Goal: Check status: Check status

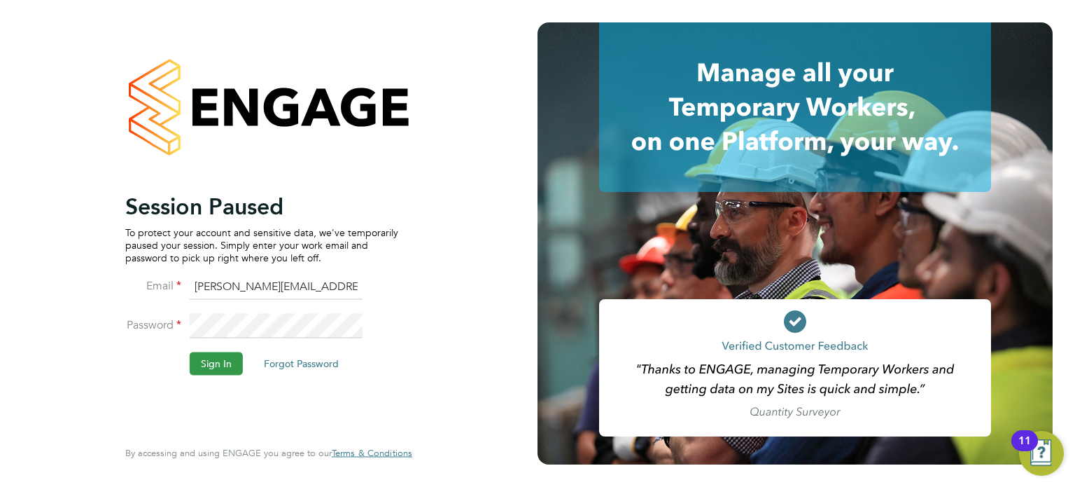
click at [197, 363] on button "Sign In" at bounding box center [216, 363] width 53 height 22
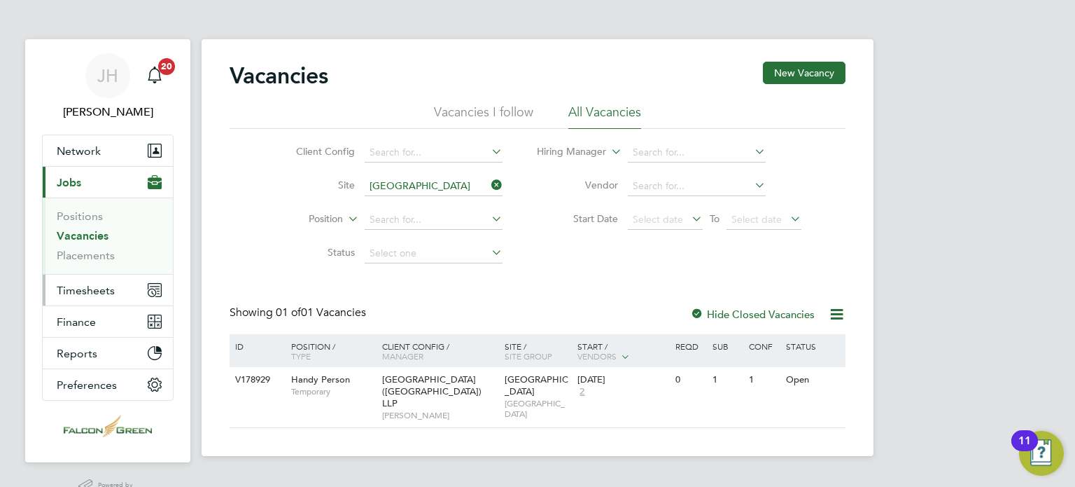
click at [97, 288] on span "Timesheets" at bounding box center [86, 290] width 58 height 13
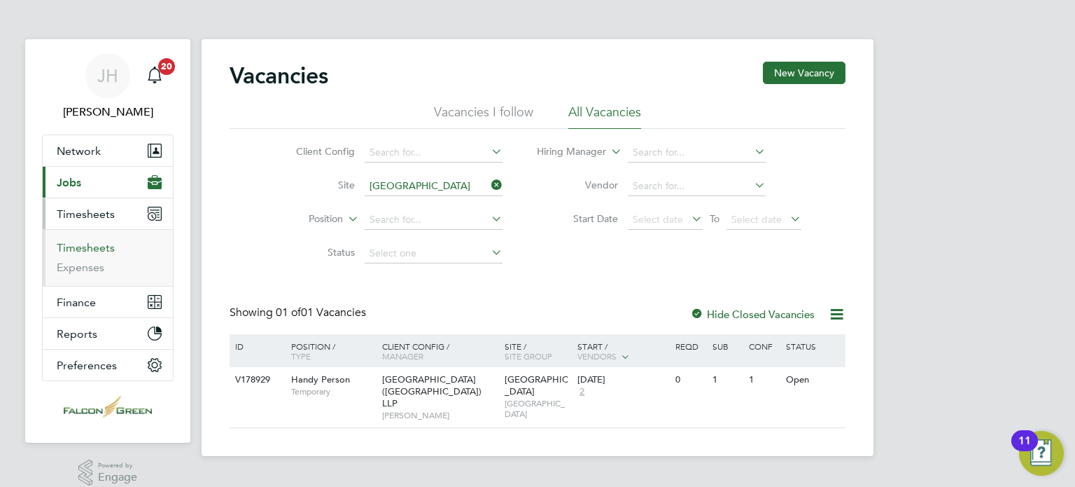
click at [78, 253] on link "Timesheets" at bounding box center [86, 247] width 58 height 13
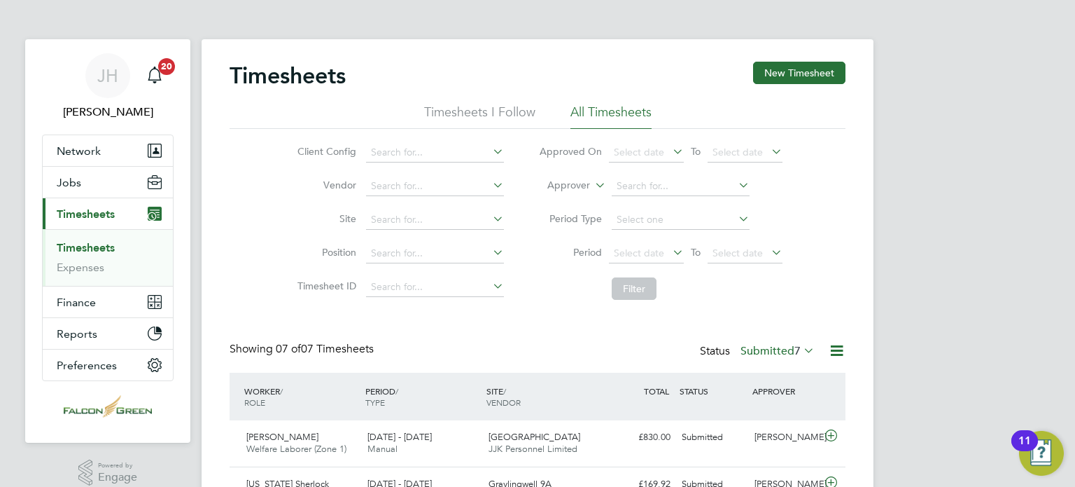
click at [522, 300] on li "Filter" at bounding box center [661, 288] width 279 height 36
click at [770, 348] on label "Submitted 7" at bounding box center [778, 351] width 74 height 14
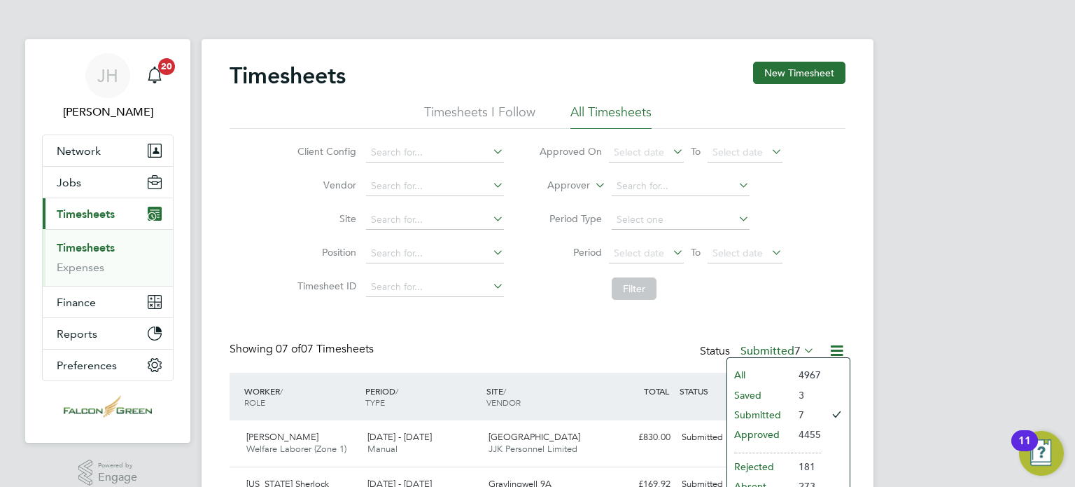
click at [770, 348] on label "Submitted 7" at bounding box center [778, 351] width 74 height 14
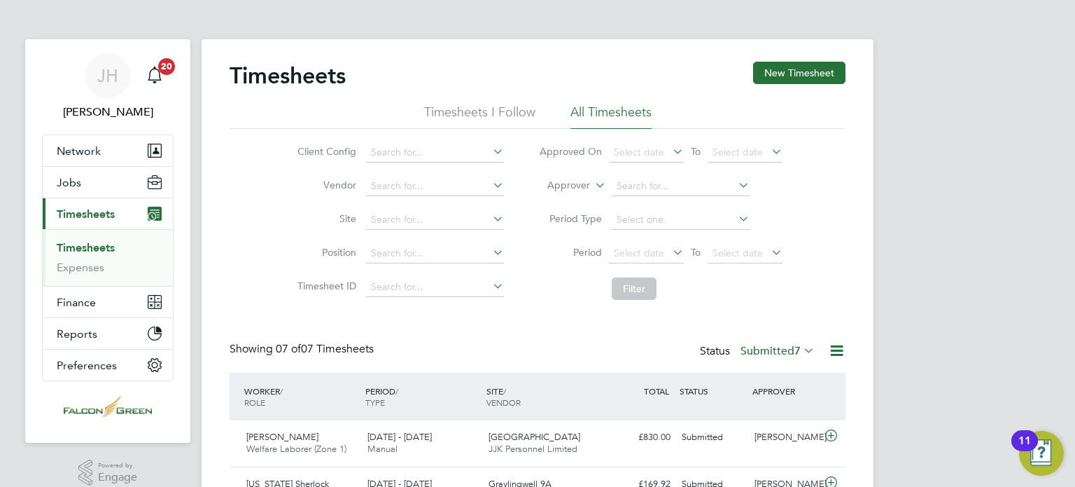
click at [615, 349] on div "Showing 07 of 07 Timesheets Status Submitted 7" at bounding box center [538, 357] width 616 height 31
click at [776, 354] on label "Submitted 7" at bounding box center [778, 351] width 74 height 14
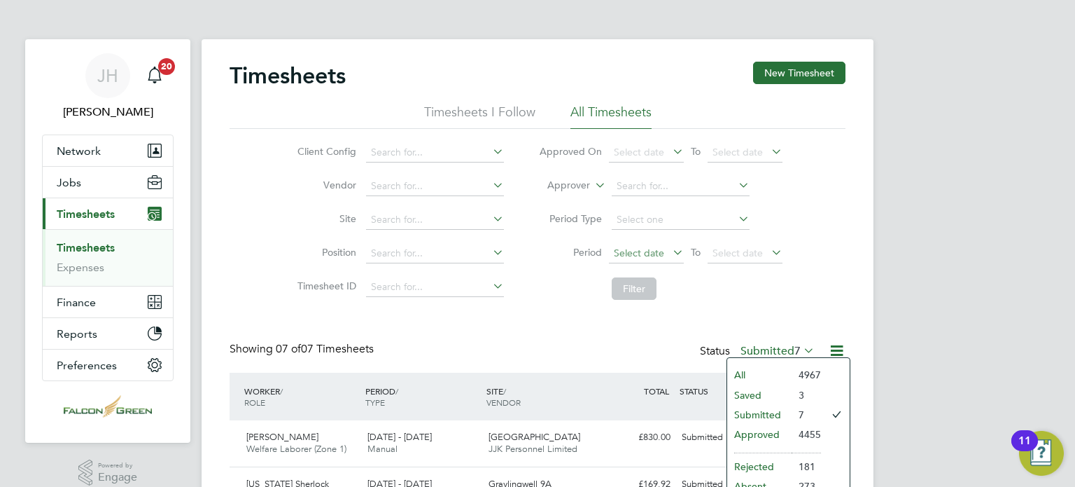
click at [649, 263] on span "Select date" at bounding box center [646, 253] width 75 height 19
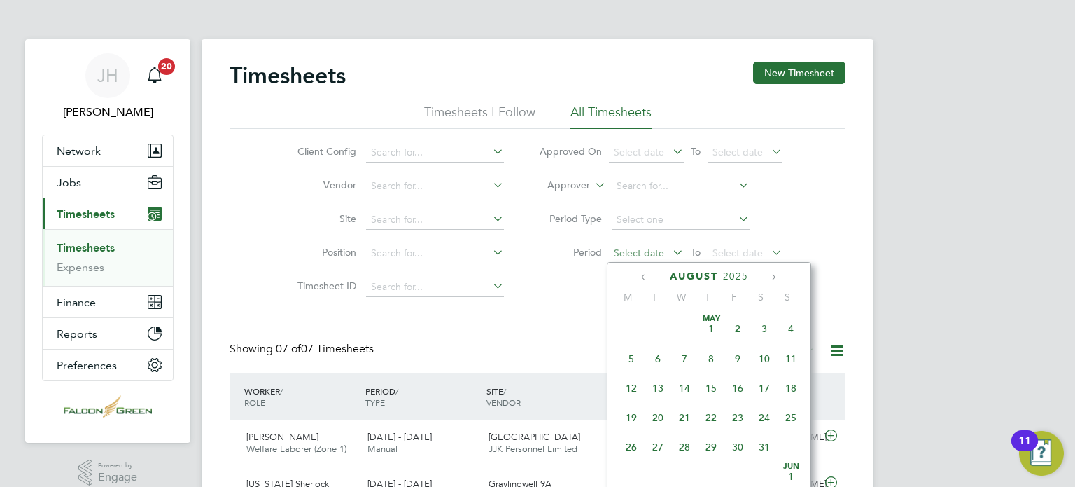
scroll to position [548, 0]
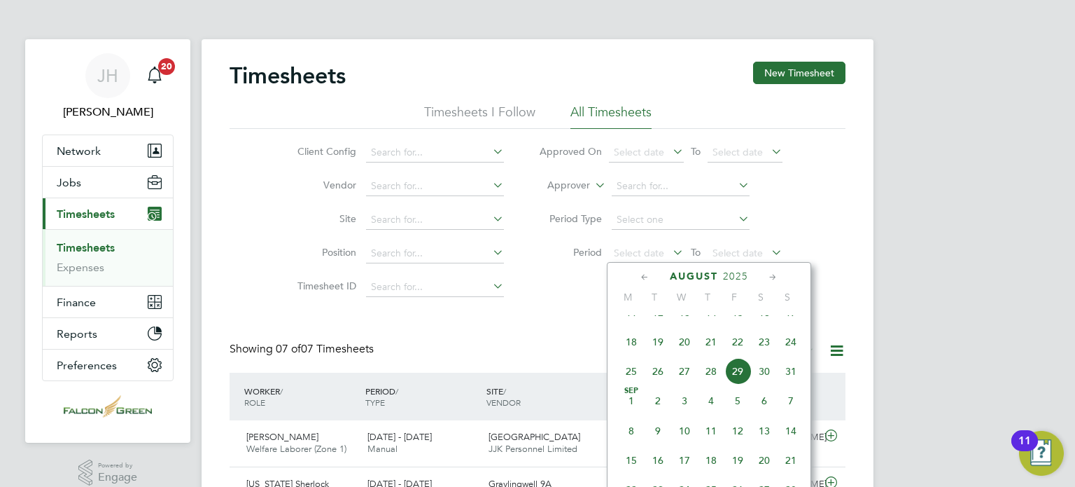
click at [621, 352] on span "18" at bounding box center [631, 341] width 27 height 27
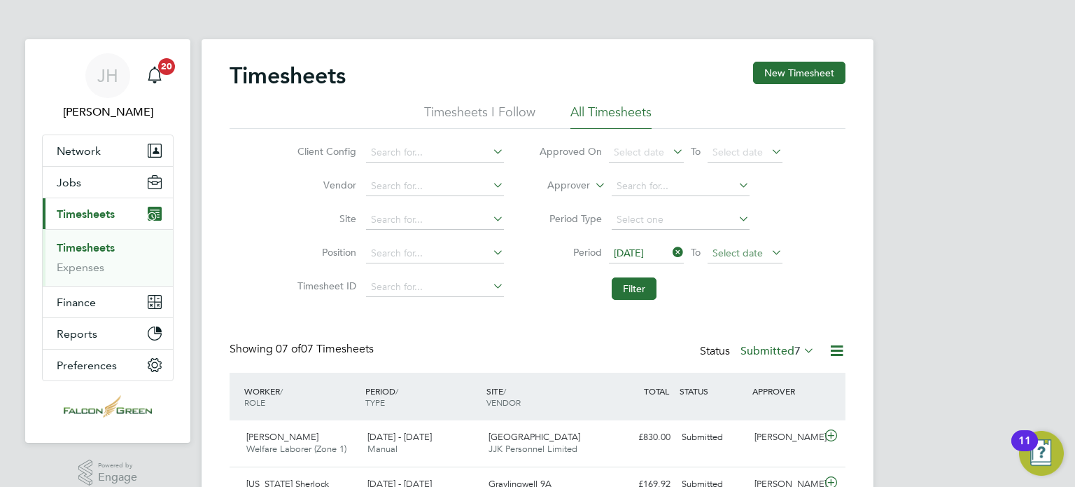
click at [723, 249] on span "Select date" at bounding box center [738, 252] width 50 height 13
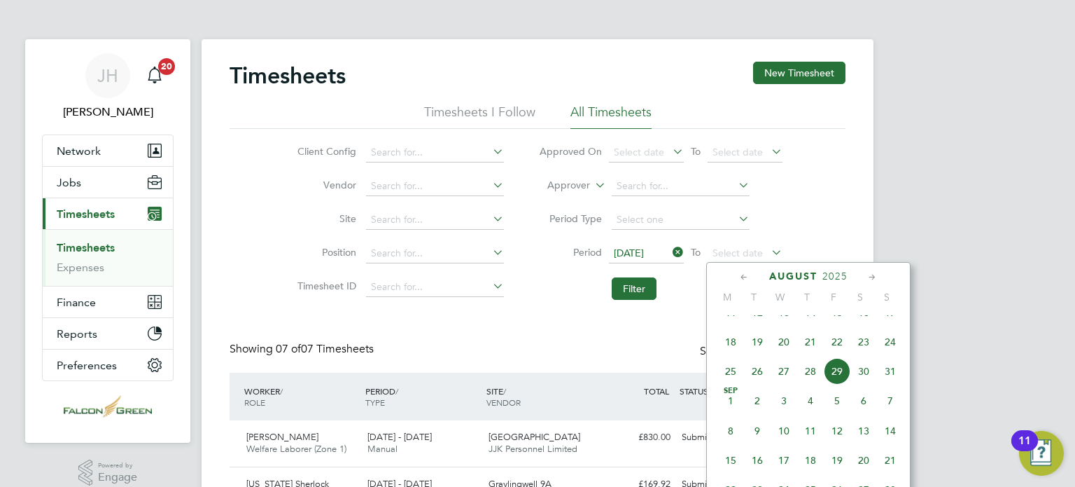
click at [878, 355] on span "24" at bounding box center [890, 341] width 27 height 27
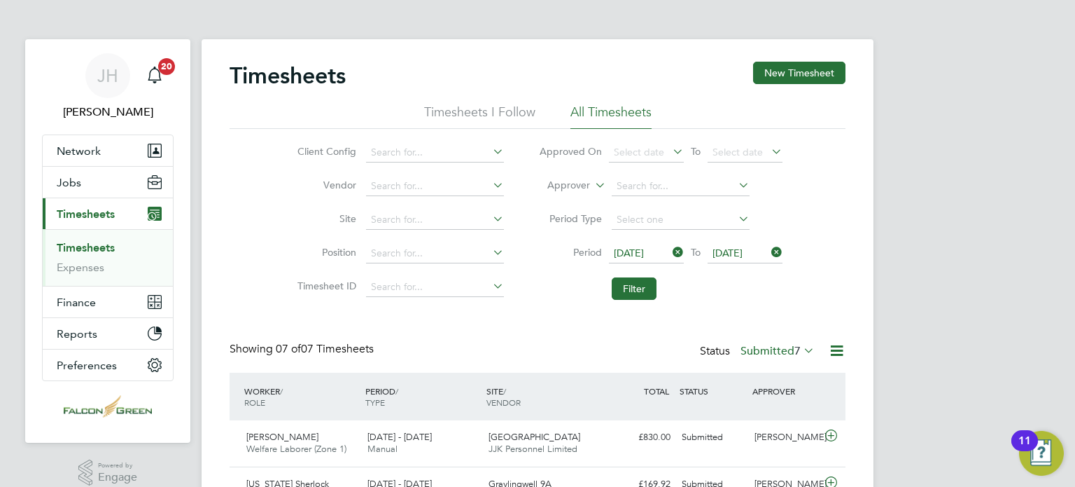
click at [664, 277] on li "Filter" at bounding box center [661, 288] width 279 height 36
click at [647, 281] on button "Filter" at bounding box center [634, 288] width 45 height 22
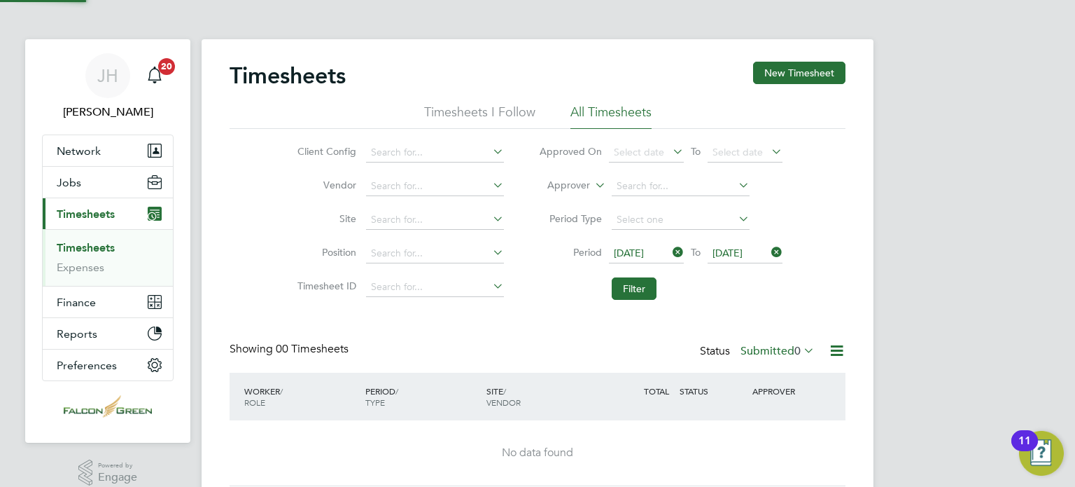
click at [690, 314] on div "Timesheets New Timesheet Timesheets I Follow All Timesheets Client Config Vendo…" at bounding box center [538, 274] width 616 height 424
click at [773, 350] on label "Submitted 0" at bounding box center [778, 351] width 74 height 14
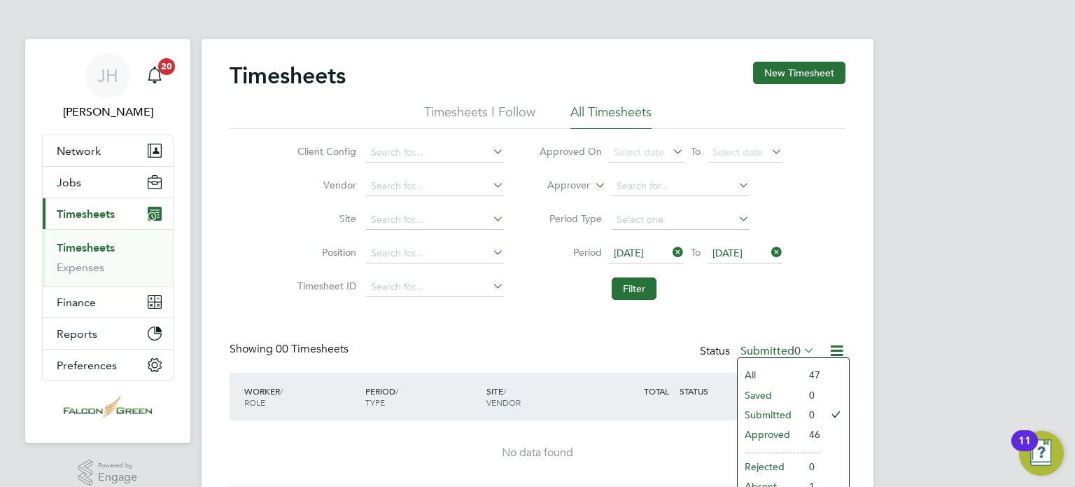
click at [772, 432] on li "Approved" at bounding box center [770, 434] width 64 height 20
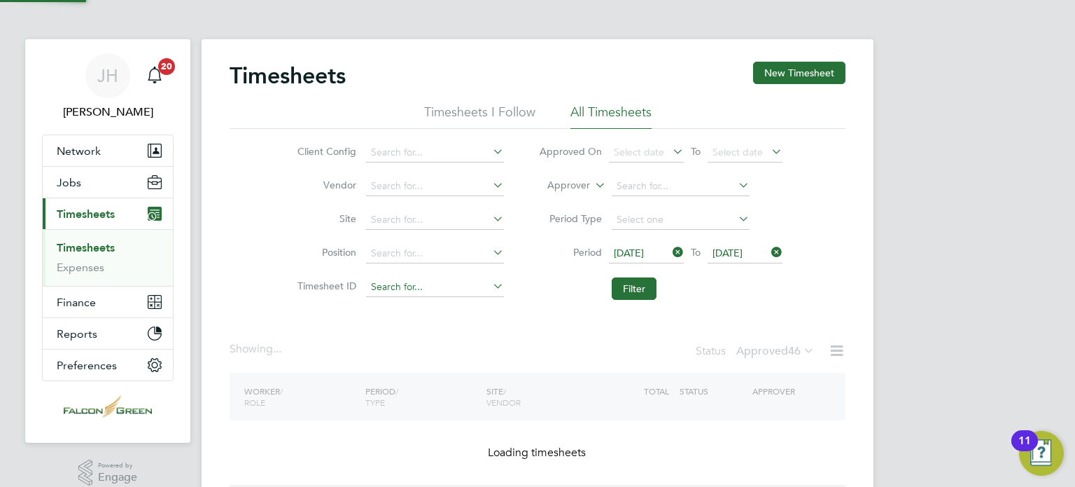
click at [465, 286] on input at bounding box center [435, 287] width 138 height 20
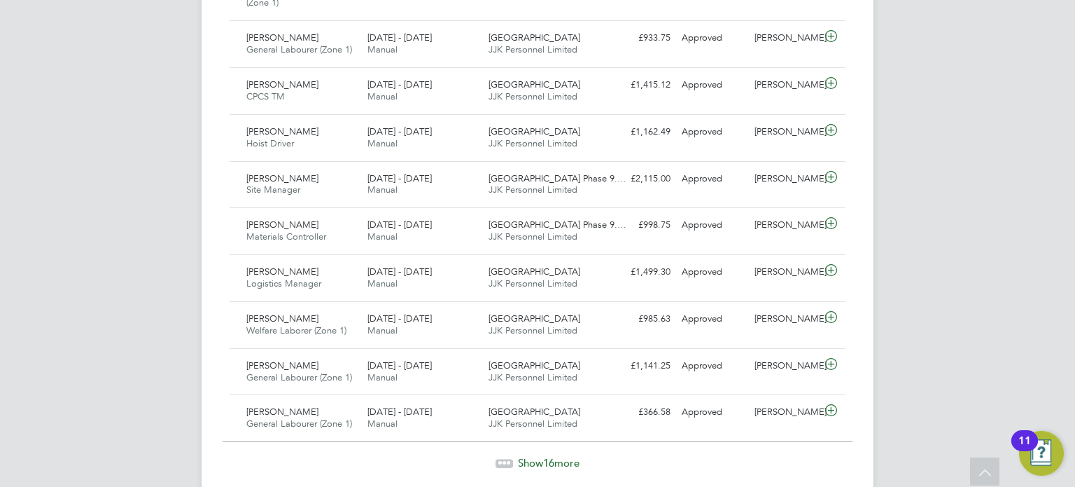
click at [540, 456] on span "Show 16 more" at bounding box center [549, 462] width 62 height 13
